Goal: Task Accomplishment & Management: Use online tool/utility

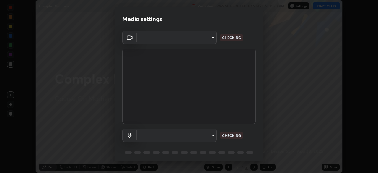
scroll to position [21, 0]
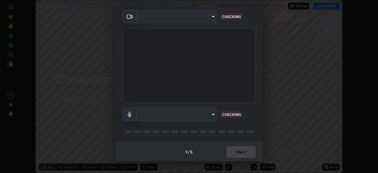
click at [210, 118] on body "Erase all Complex Numbers Recording WAS SCHEDULED TO START AT 11:50 AM Settings…" at bounding box center [189, 86] width 378 height 173
type input "30251ce0796c2ee0dc5d2d3dd8c2e2a63244bb54eceb0ee1850135d5fd661110"
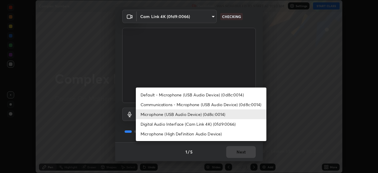
click at [204, 107] on li "Communications - Microphone (USB Audio Device) (0d8c:0014)" at bounding box center [201, 105] width 131 height 10
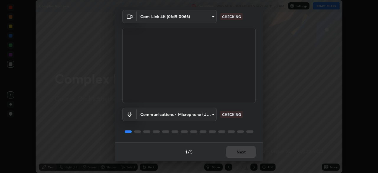
click at [201, 114] on body "Erase all Complex Numbers Recording WAS SCHEDULED TO START AT 11:50 AM Settings…" at bounding box center [189, 86] width 378 height 173
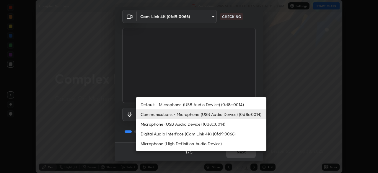
click at [199, 124] on li "Microphone (USB Audio Device) (0d8c:0014)" at bounding box center [201, 124] width 131 height 10
type input "124c78c221627933d2c50a39b91ddd266d1070ffba9e3ebedd1e58af8de33bc5"
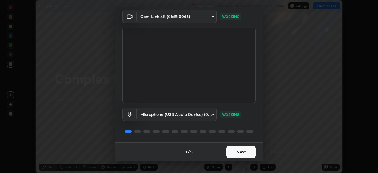
click at [245, 151] on button "Next" at bounding box center [241, 152] width 30 height 12
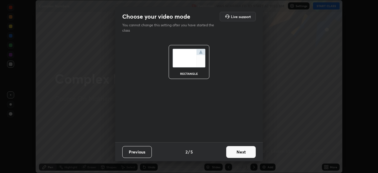
click at [243, 153] on button "Next" at bounding box center [241, 152] width 30 height 12
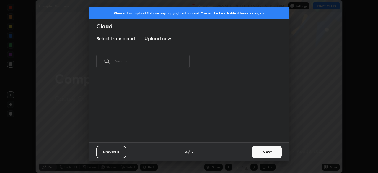
click at [245, 153] on div "Previous 4 / 5 Next" at bounding box center [189, 151] width 200 height 19
click at [246, 154] on div "Previous 4 / 5 Next" at bounding box center [189, 151] width 200 height 19
click at [255, 151] on button "Next" at bounding box center [267, 152] width 30 height 12
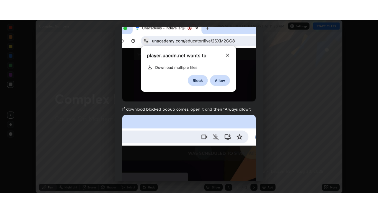
scroll to position [141, 0]
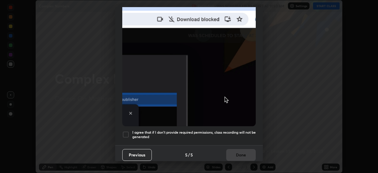
click at [240, 130] on h5 "I agree that if I don't provide required permissions, class recording will not …" at bounding box center [193, 134] width 123 height 9
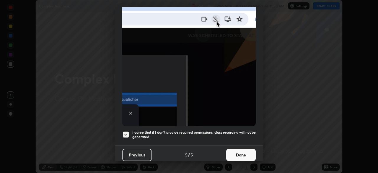
click at [238, 152] on button "Done" at bounding box center [241, 155] width 30 height 12
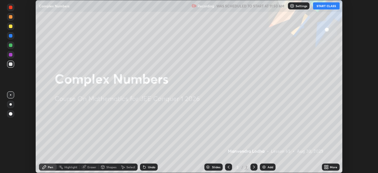
click at [331, 168] on div "More" at bounding box center [333, 166] width 7 height 3
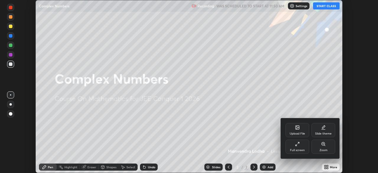
click at [295, 149] on div "Full screen" at bounding box center [297, 150] width 15 height 3
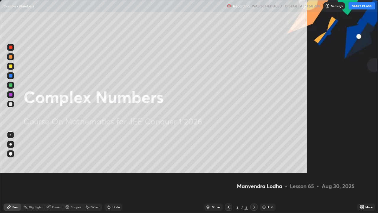
scroll to position [213, 378]
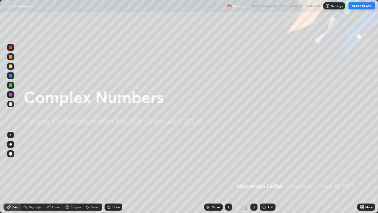
click at [269, 172] on div "Add" at bounding box center [271, 206] width 6 height 3
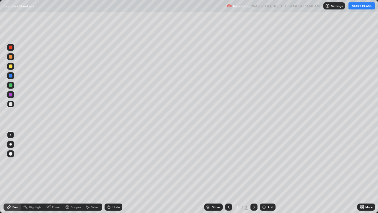
click at [361, 8] on button "START CLASS" at bounding box center [361, 5] width 27 height 7
click at [13, 66] on div at bounding box center [10, 66] width 7 height 7
